Goal: Learn about a topic

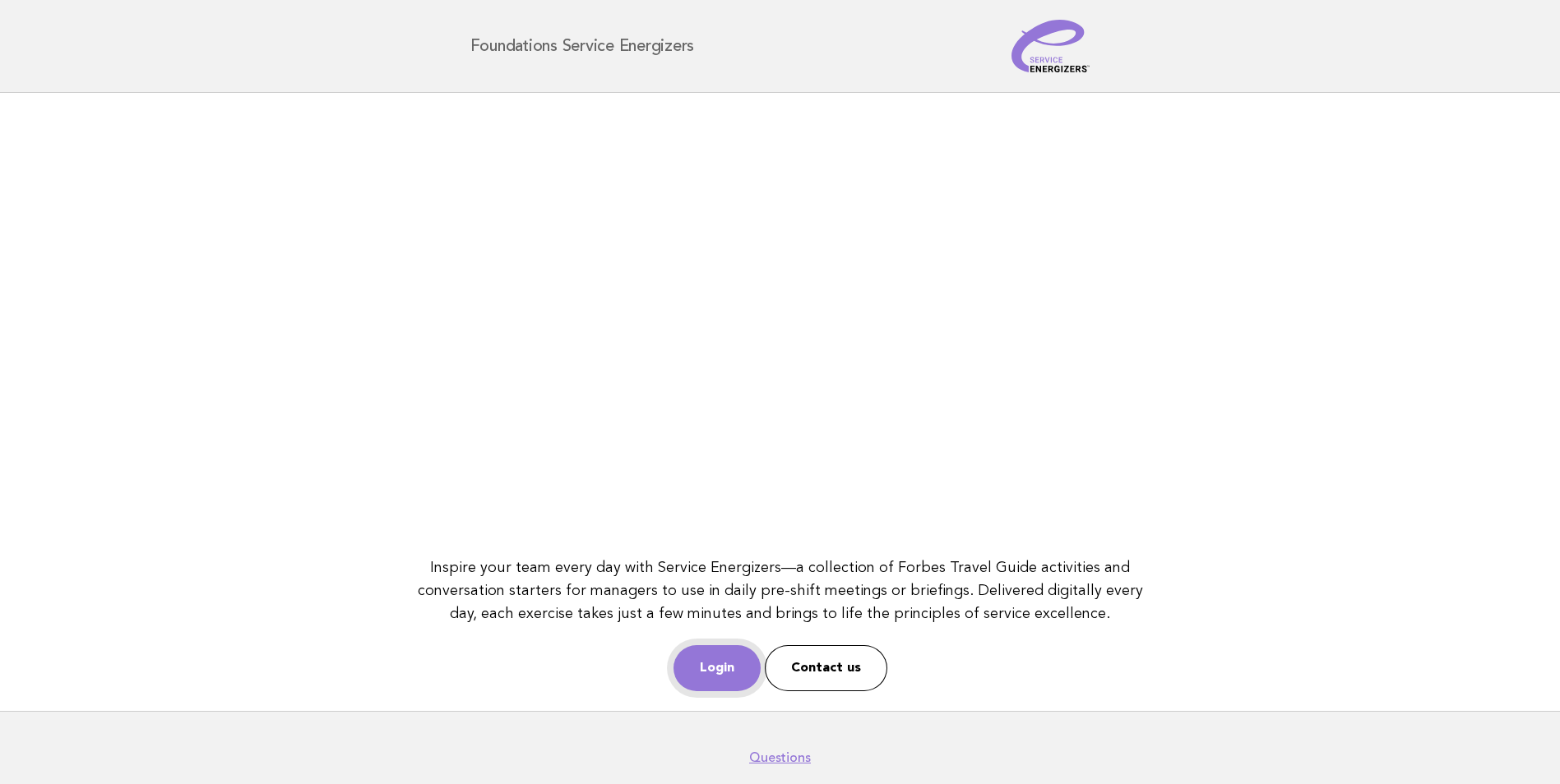
click at [731, 666] on link "Login" at bounding box center [716, 667] width 87 height 46
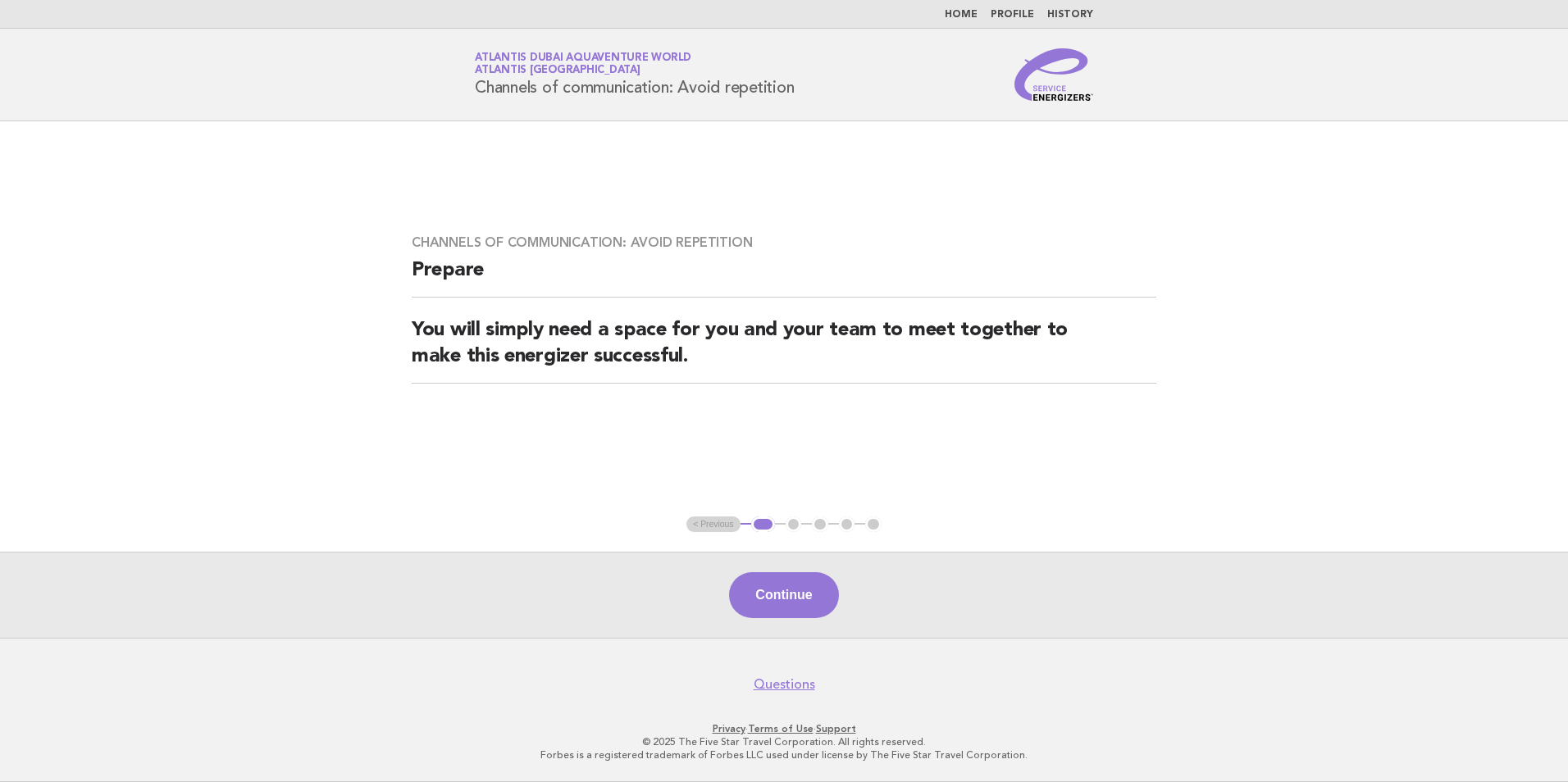
click at [963, 11] on link "Home" at bounding box center [961, 15] width 33 height 10
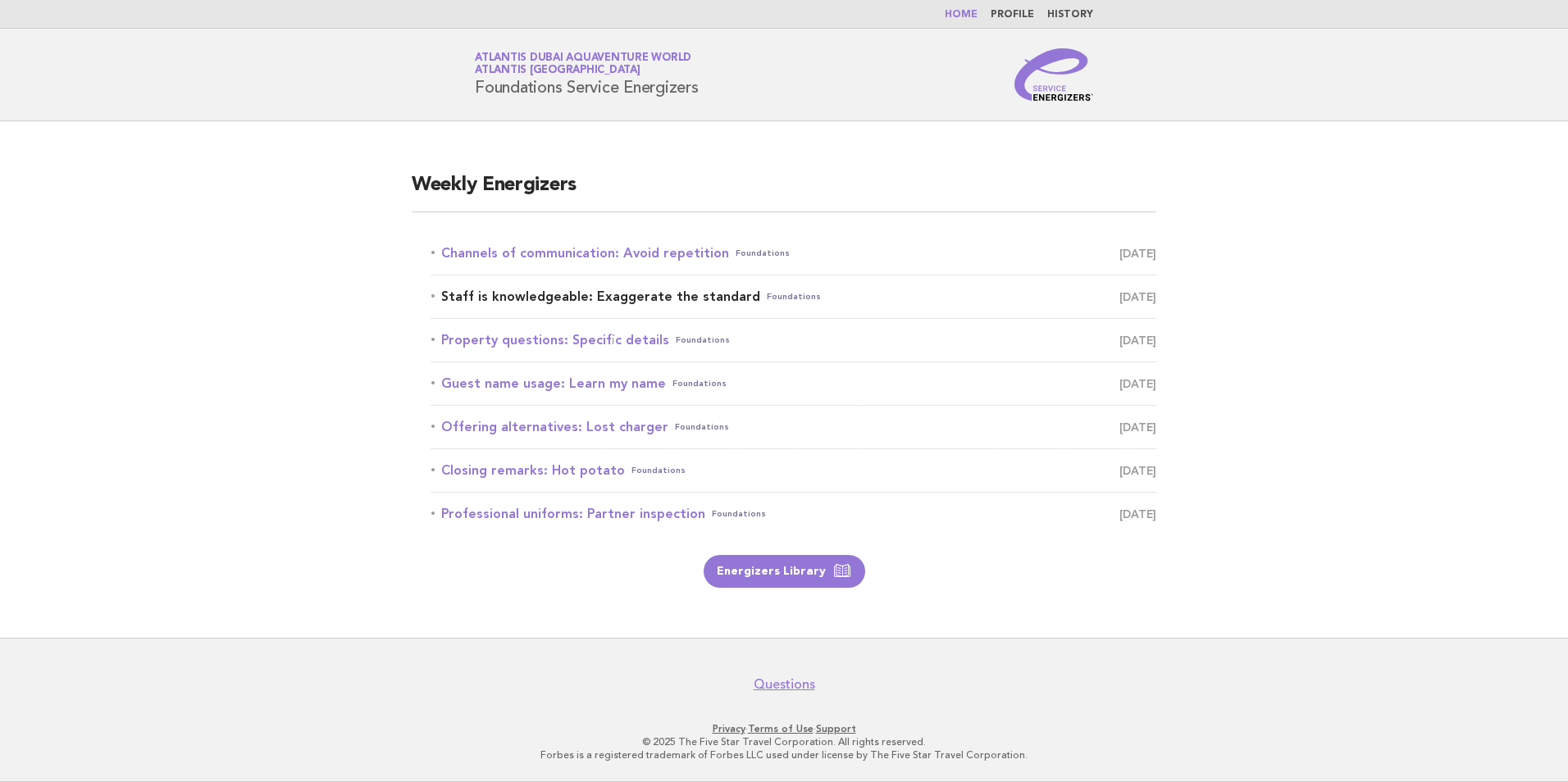
click at [1119, 300] on span "September 26" at bounding box center [1137, 297] width 37 height 23
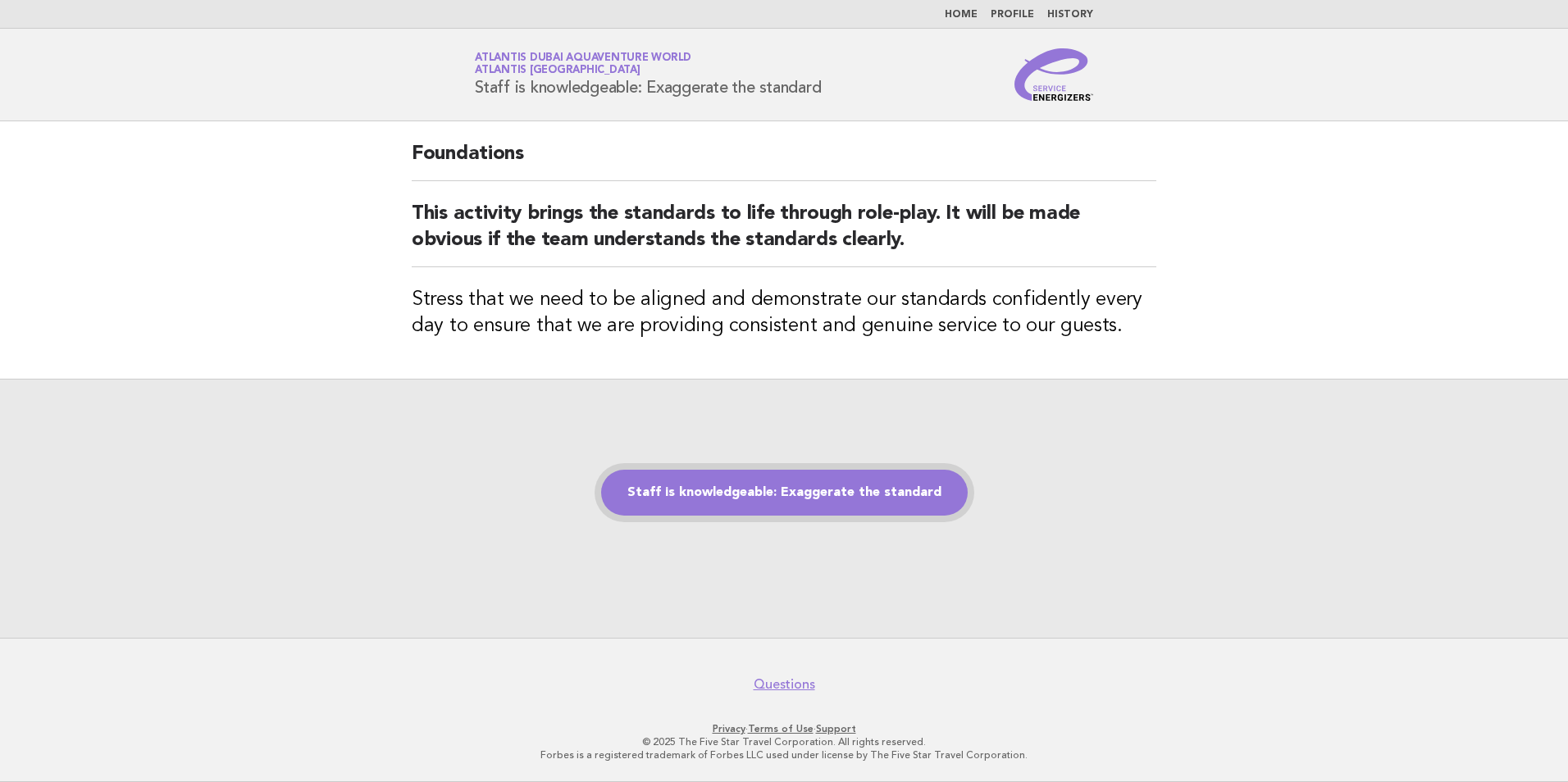
click at [819, 500] on link "Staff is knowledgeable: Exaggerate the standard" at bounding box center [784, 492] width 366 height 46
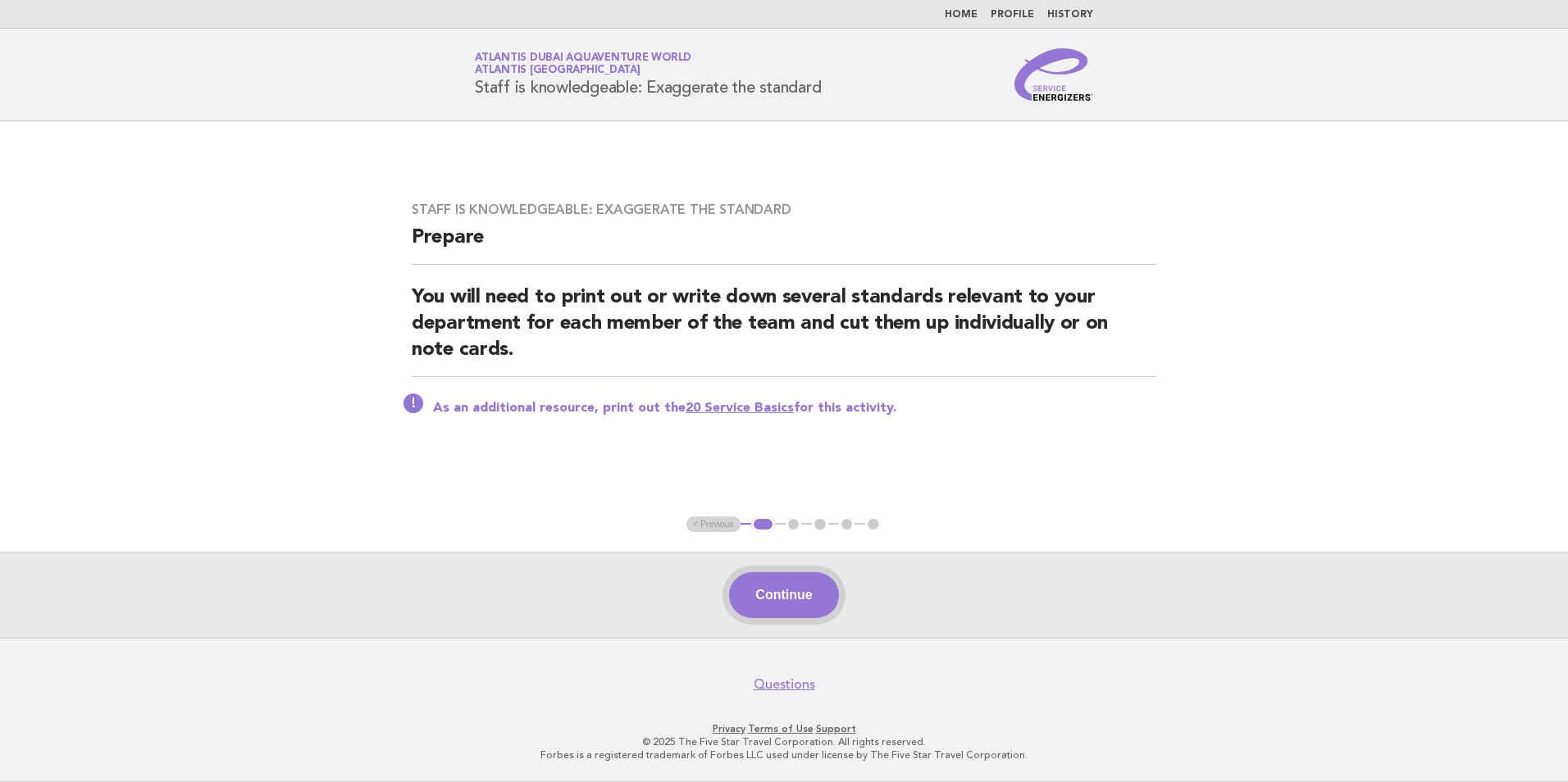
click at [770, 599] on button "Continue" at bounding box center [783, 594] width 109 height 46
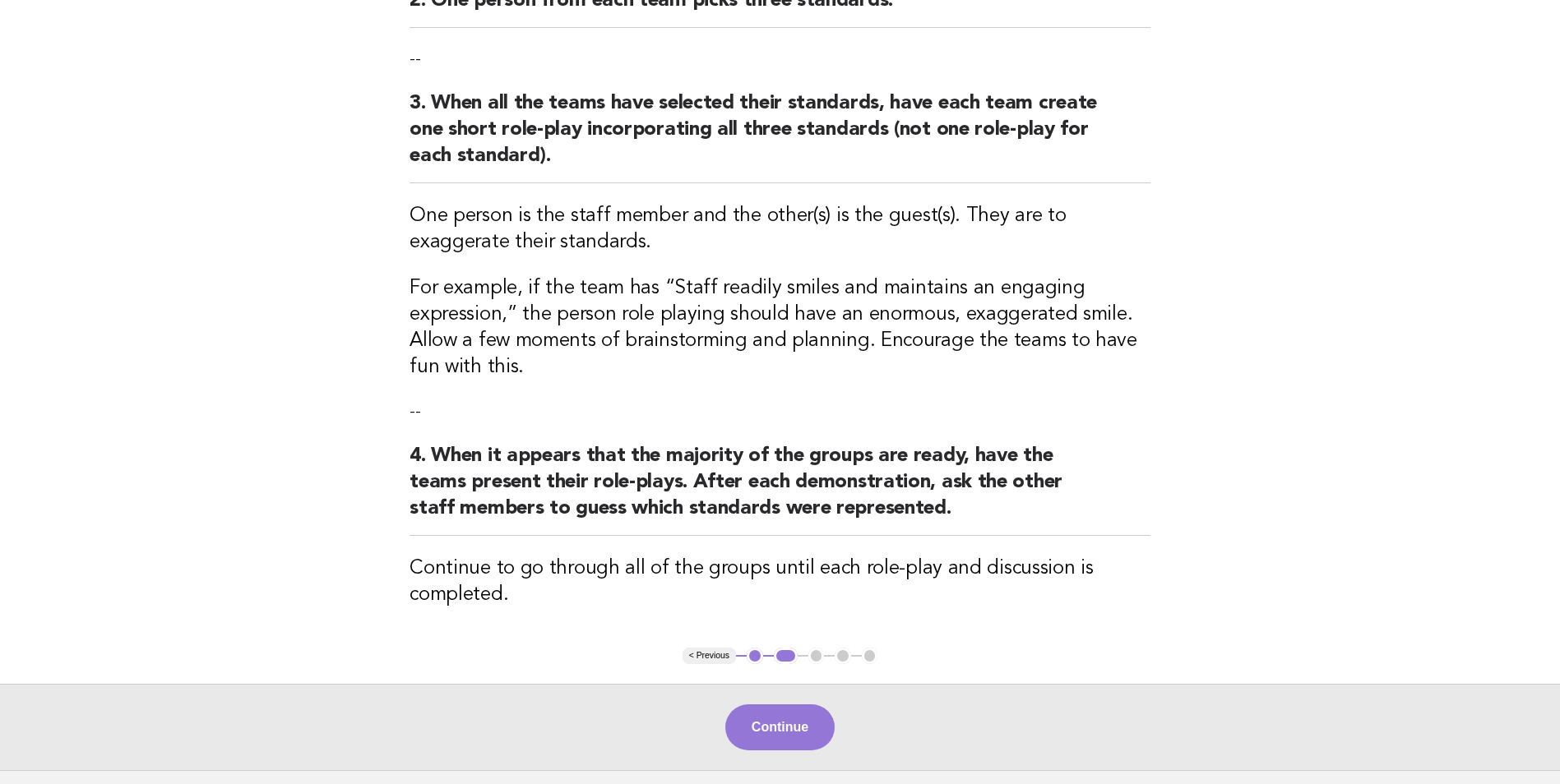
scroll to position [411, 0]
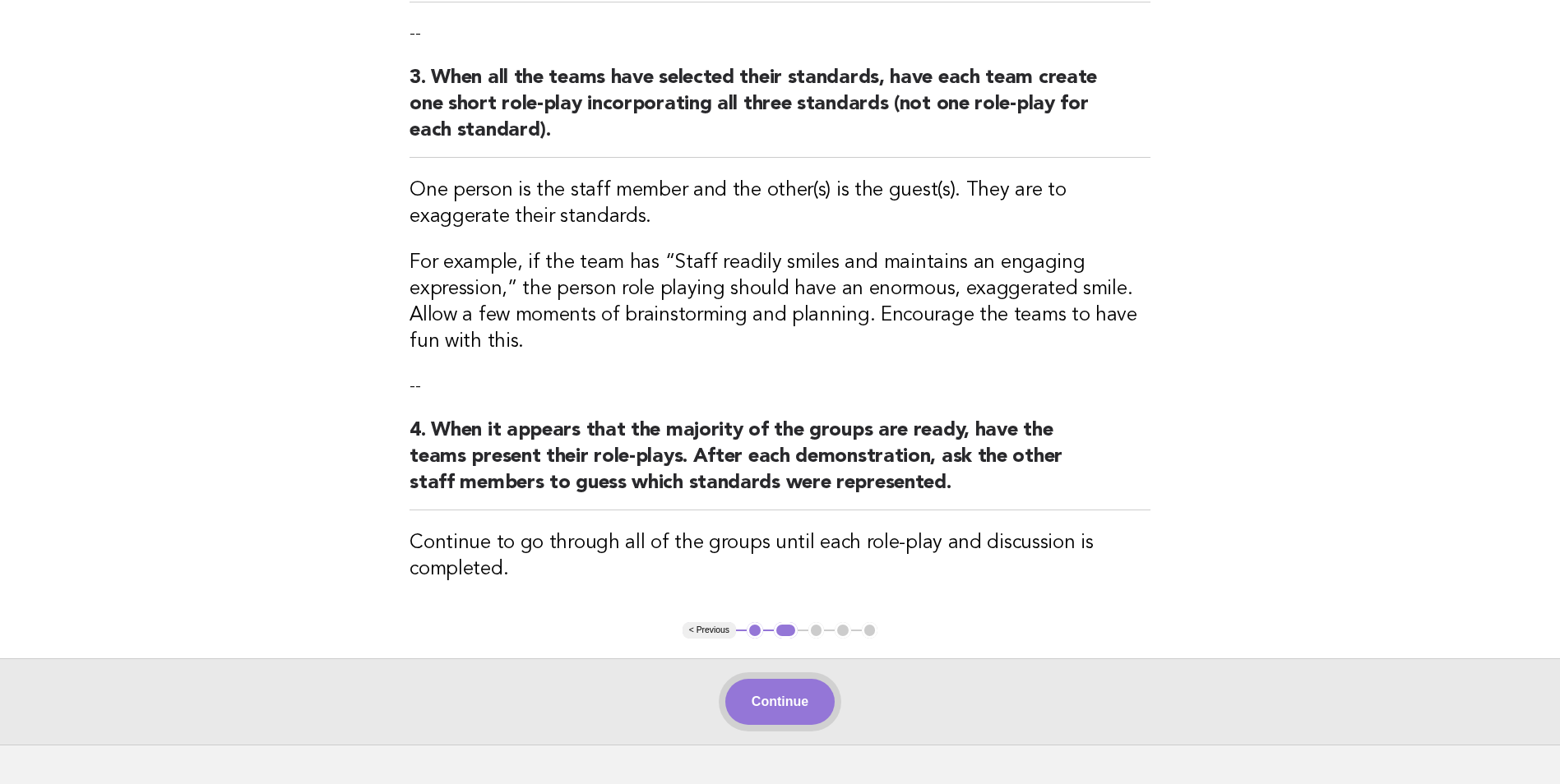
click at [800, 708] on button "Continue" at bounding box center [780, 701] width 109 height 46
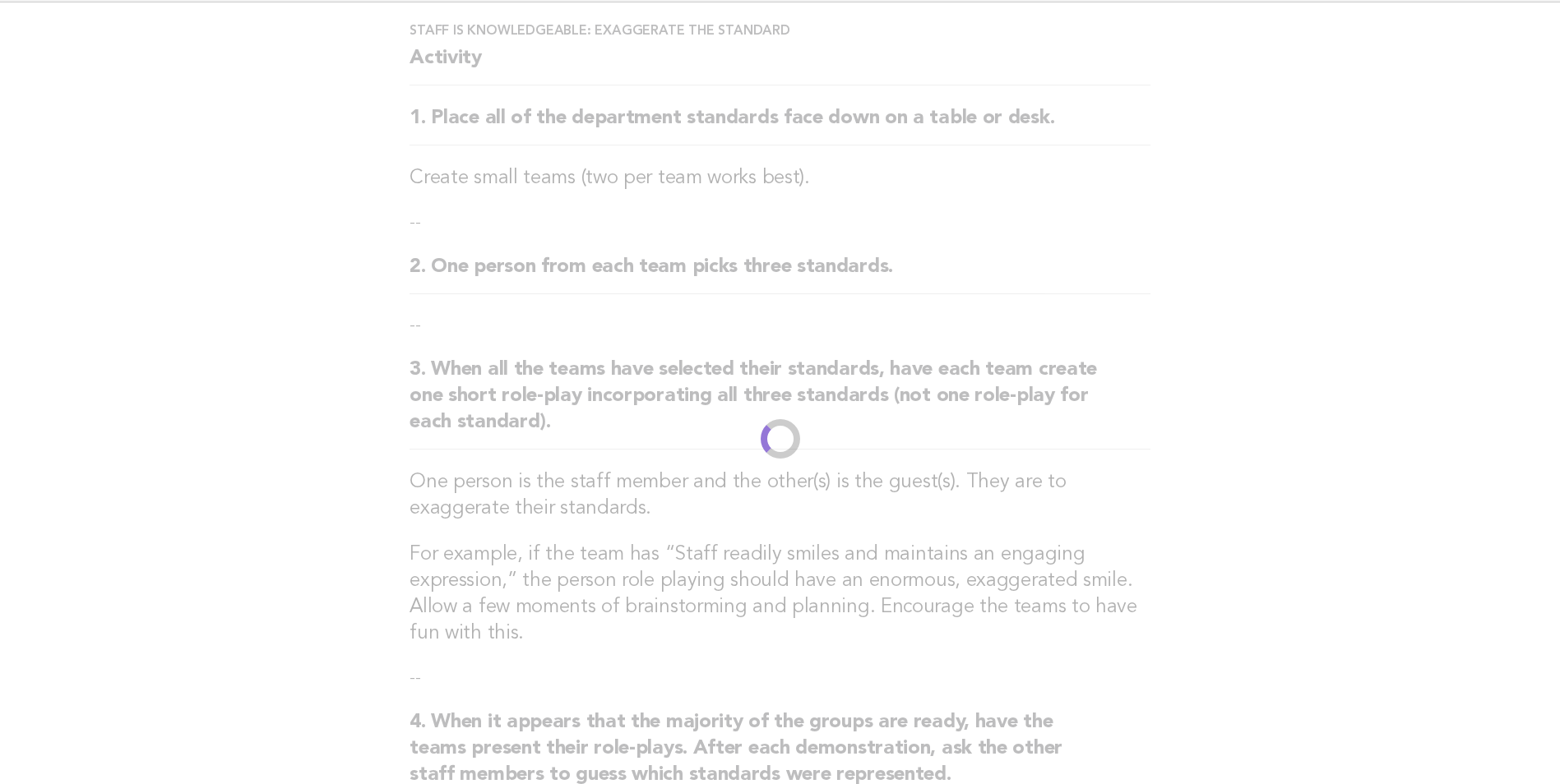
scroll to position [0, 0]
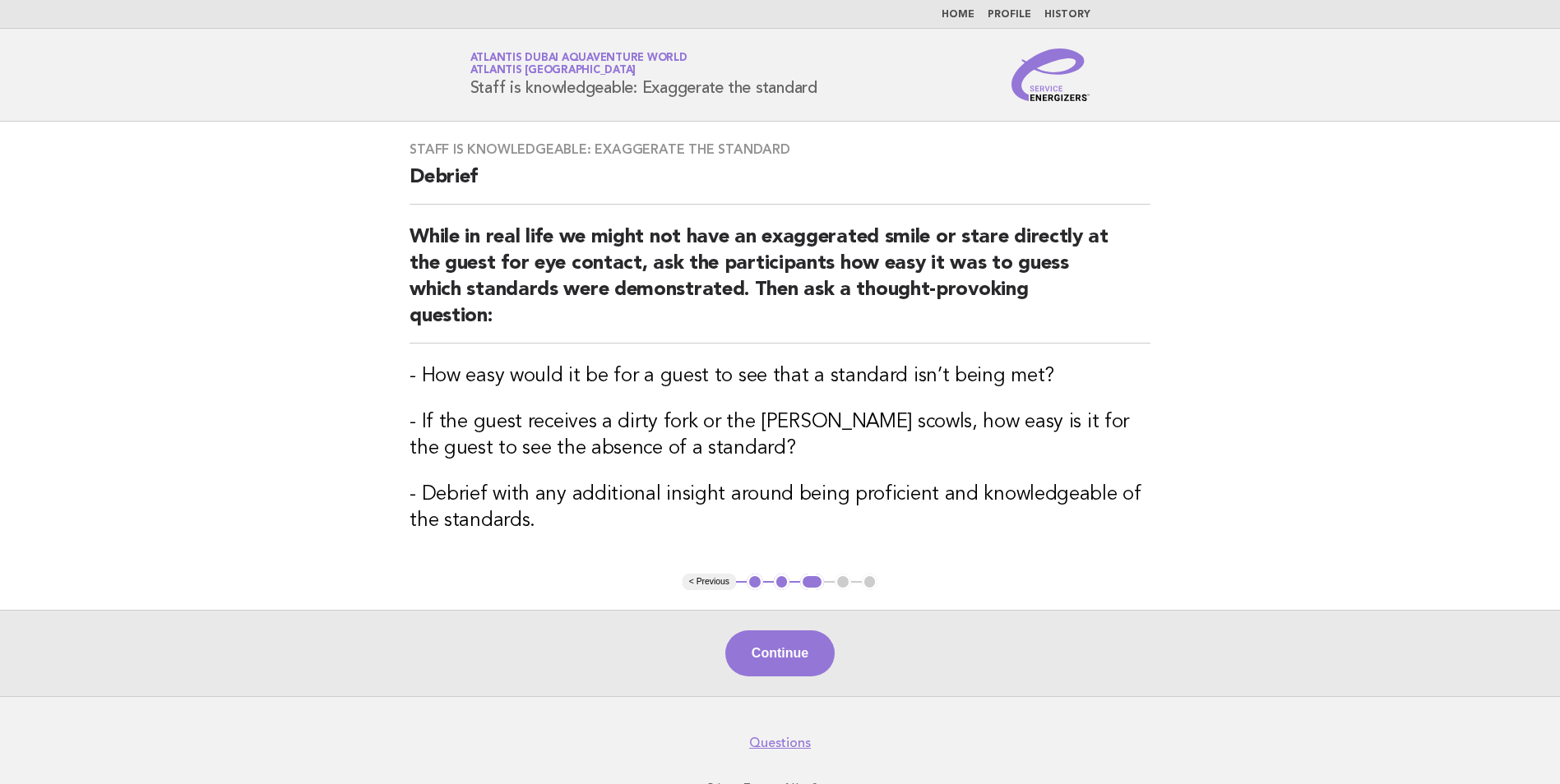
click at [1035, 610] on div "Continue" at bounding box center [780, 653] width 1560 height 87
